Goal: Navigation & Orientation: Find specific page/section

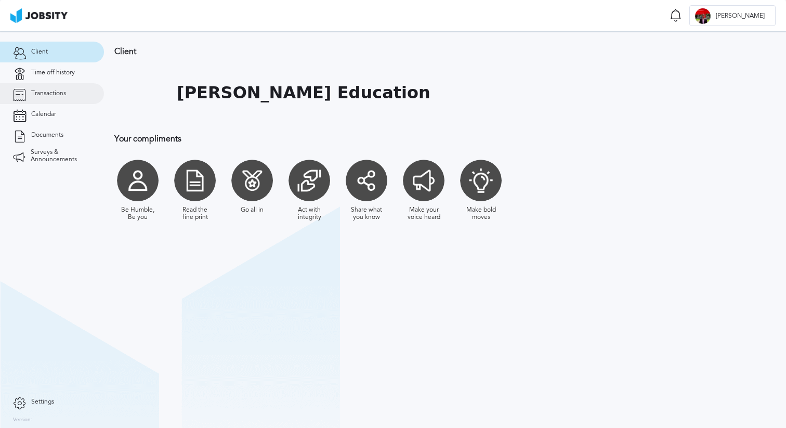
click at [65, 88] on link "Transactions" at bounding box center [52, 93] width 104 height 21
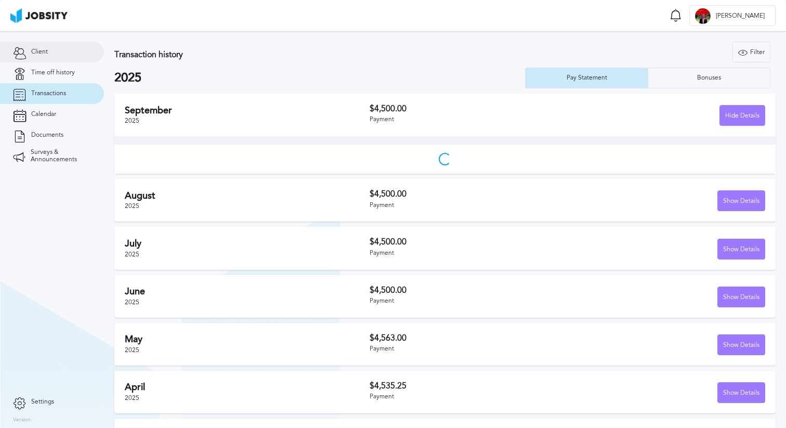
click at [52, 57] on link "Client" at bounding box center [52, 52] width 104 height 21
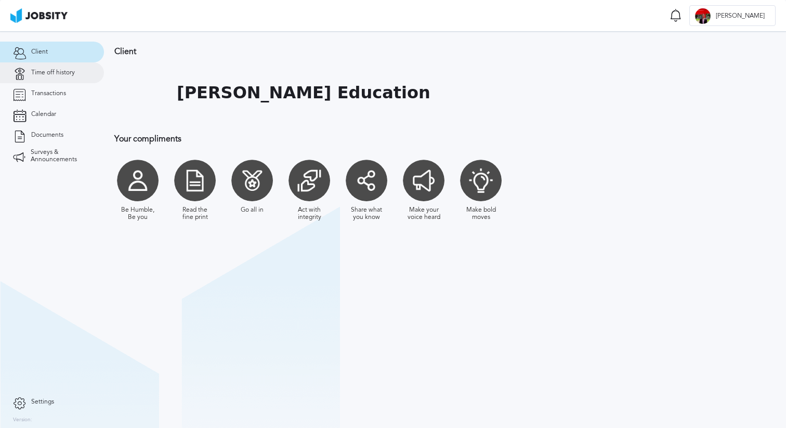
click at [45, 70] on span "Time off history" at bounding box center [53, 72] width 44 height 7
